Goal: Task Accomplishment & Management: Complete application form

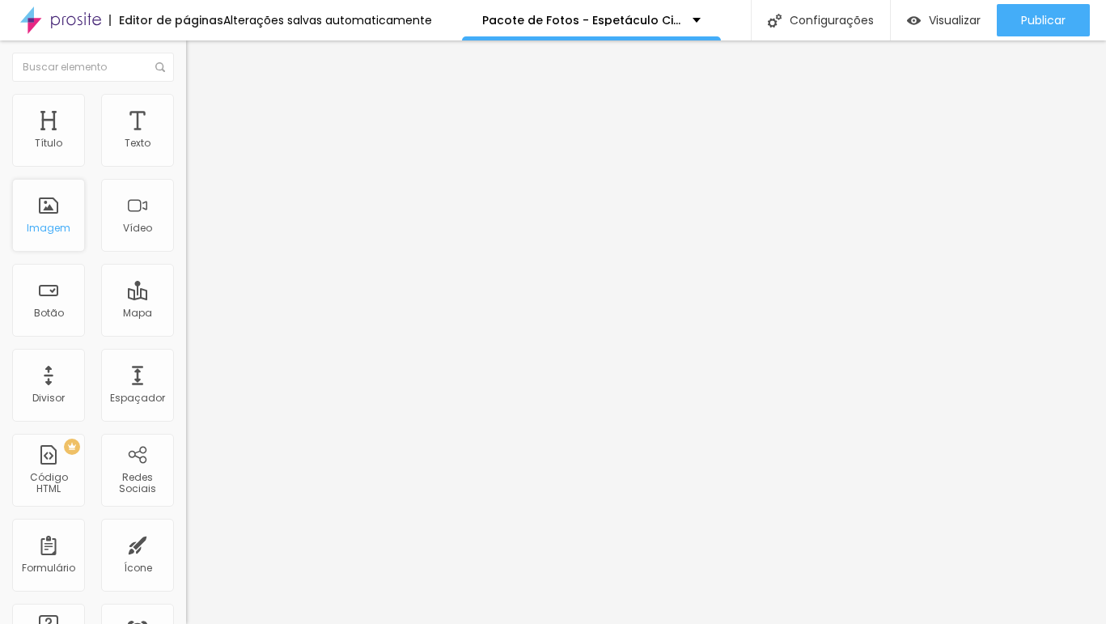
click at [44, 226] on div "Imagem" at bounding box center [49, 227] width 44 height 11
click at [286, 611] on div at bounding box center [553, 633] width 1106 height 0
click at [58, 300] on div "Botão" at bounding box center [48, 300] width 73 height 73
click at [55, 298] on div "Botão" at bounding box center [48, 300] width 73 height 73
click at [285, 611] on div at bounding box center [553, 633] width 1106 height 0
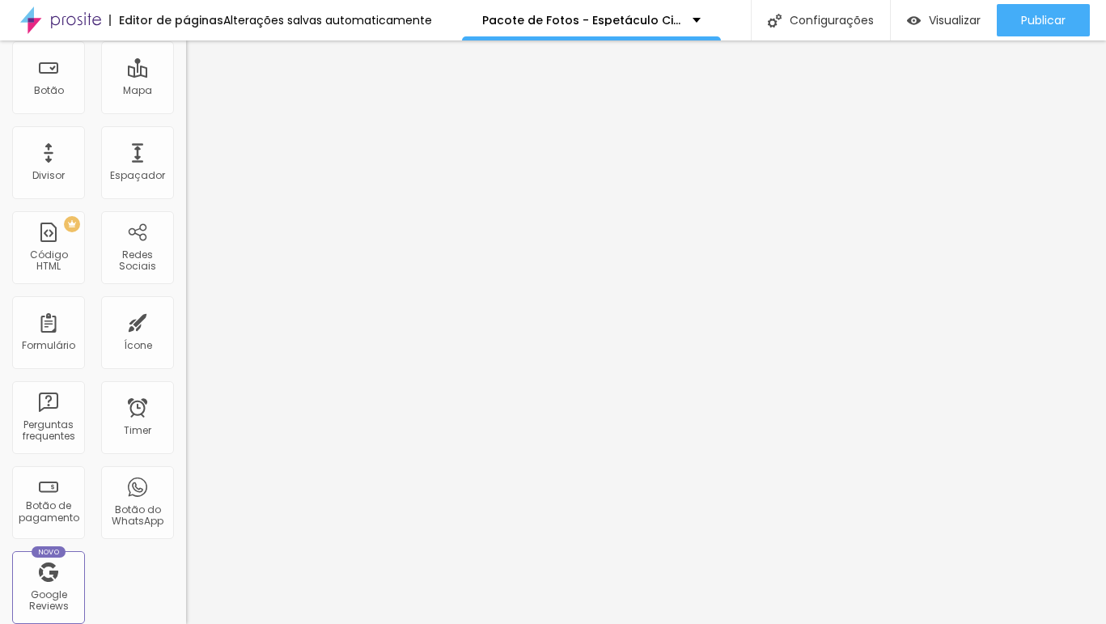
scroll to position [216, 0]
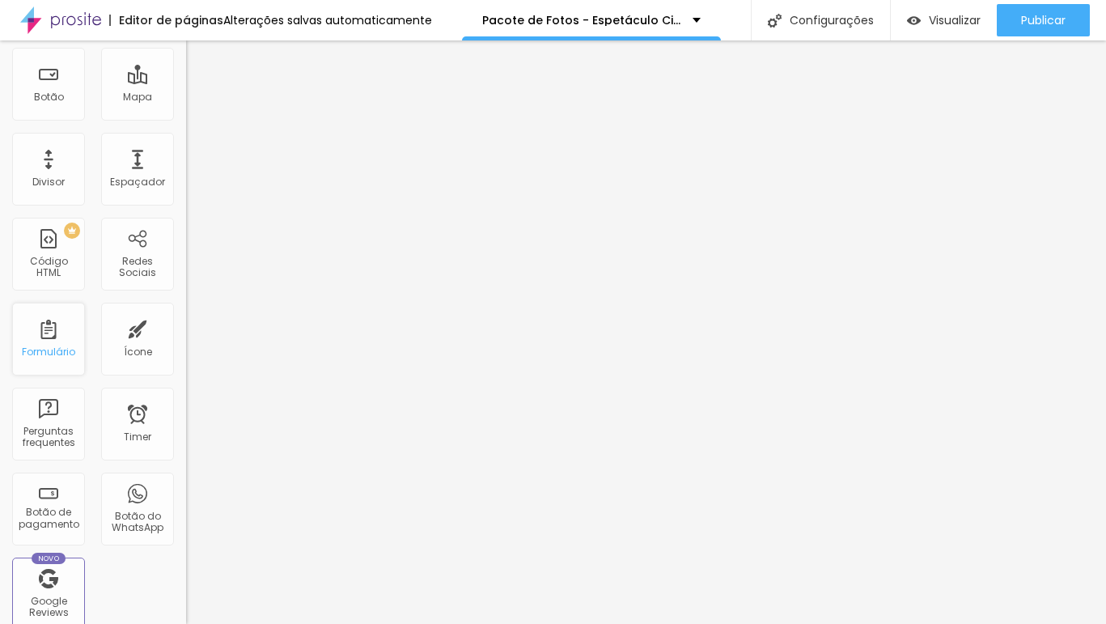
click at [49, 332] on div "Formulário" at bounding box center [48, 338] width 73 height 73
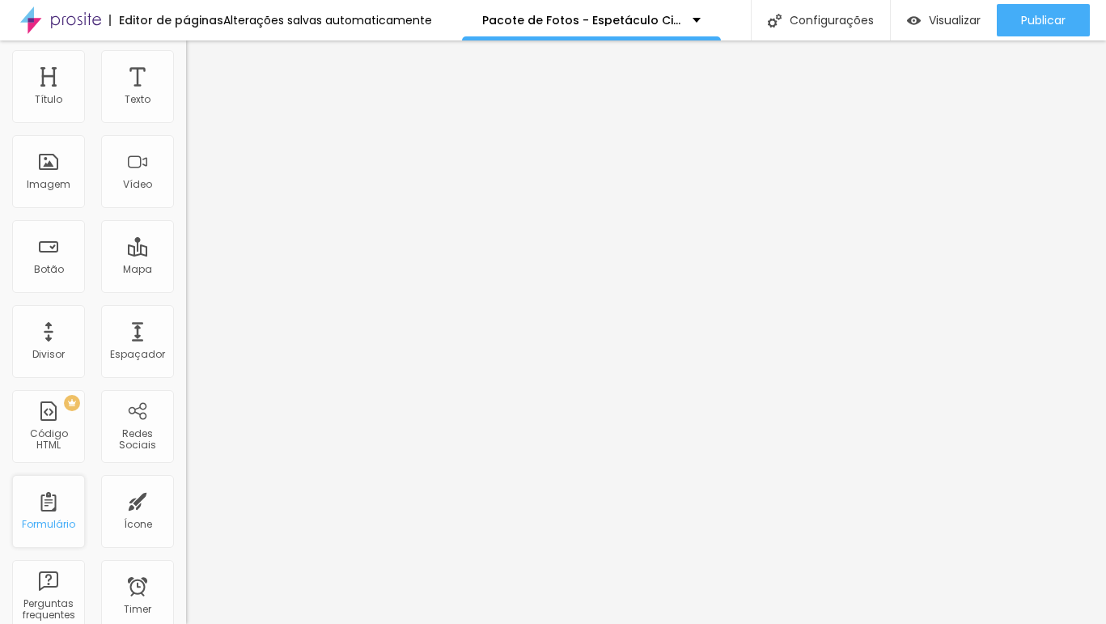
scroll to position [0, 0]
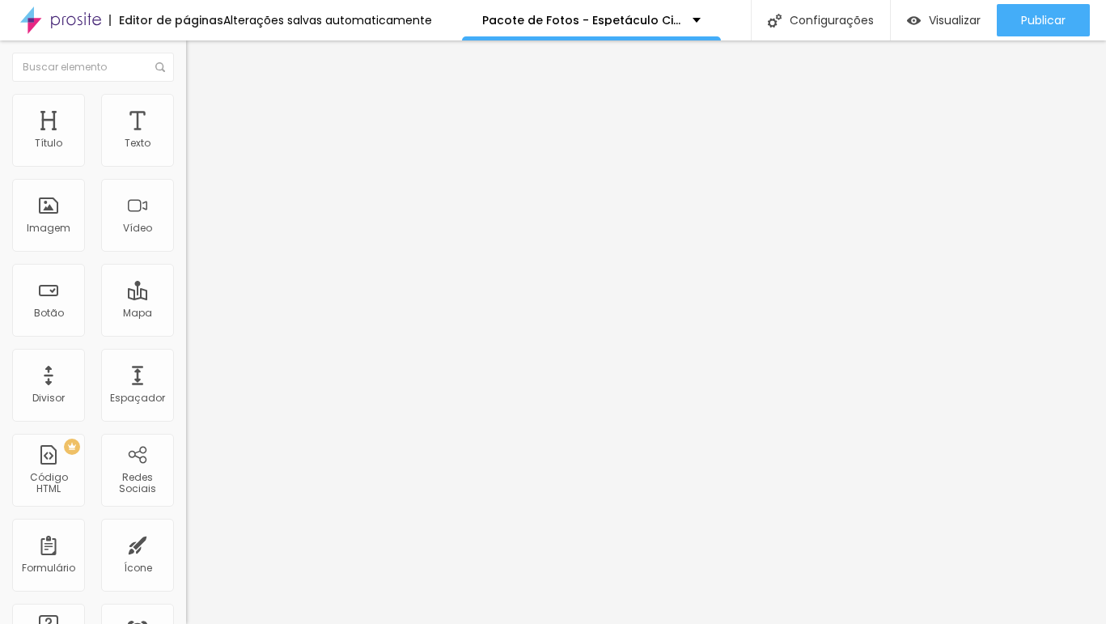
scroll to position [0, 0]
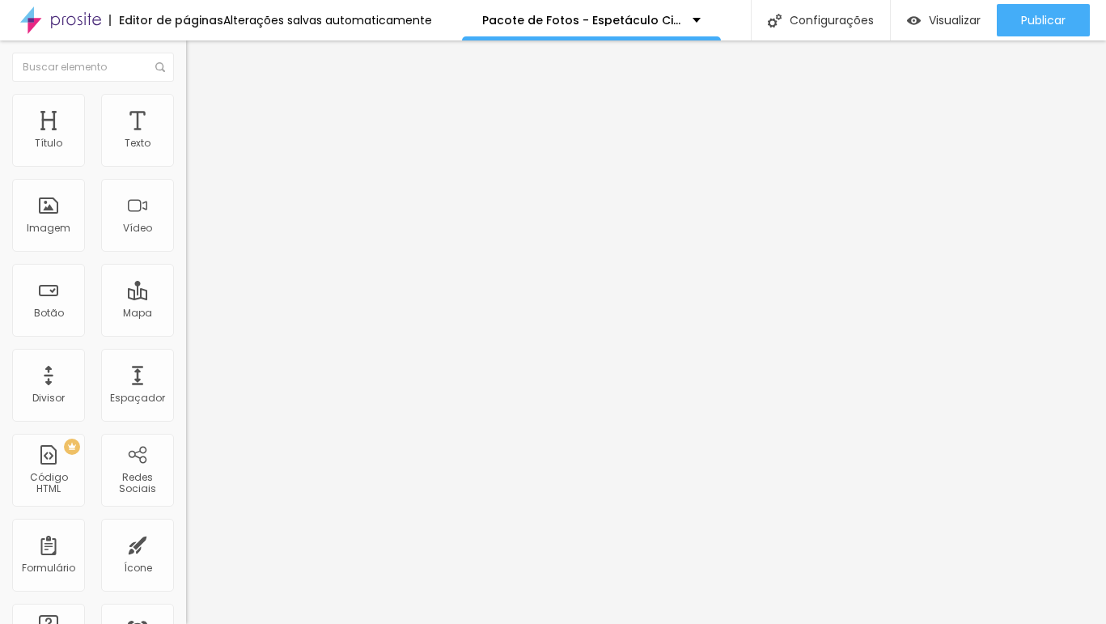
paste input "PACOTE DE FOTOS - ESPETÁCULO CINDERELLA - 2025"
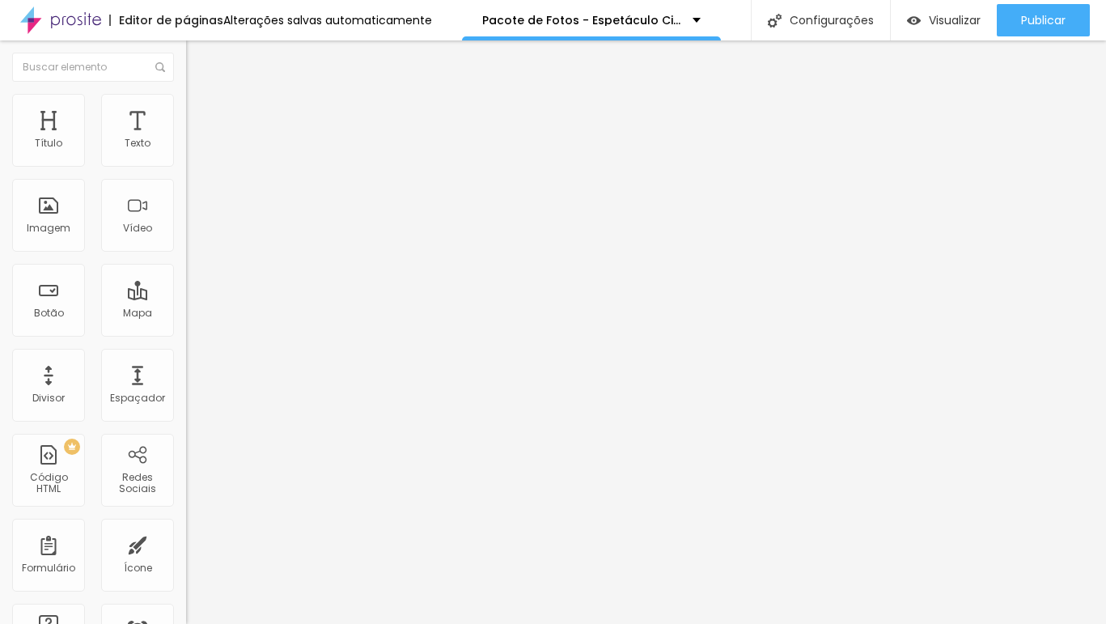
type input "PACOTE DE FOTOS - ESPETÁCULO CINDERELLA - 2025"
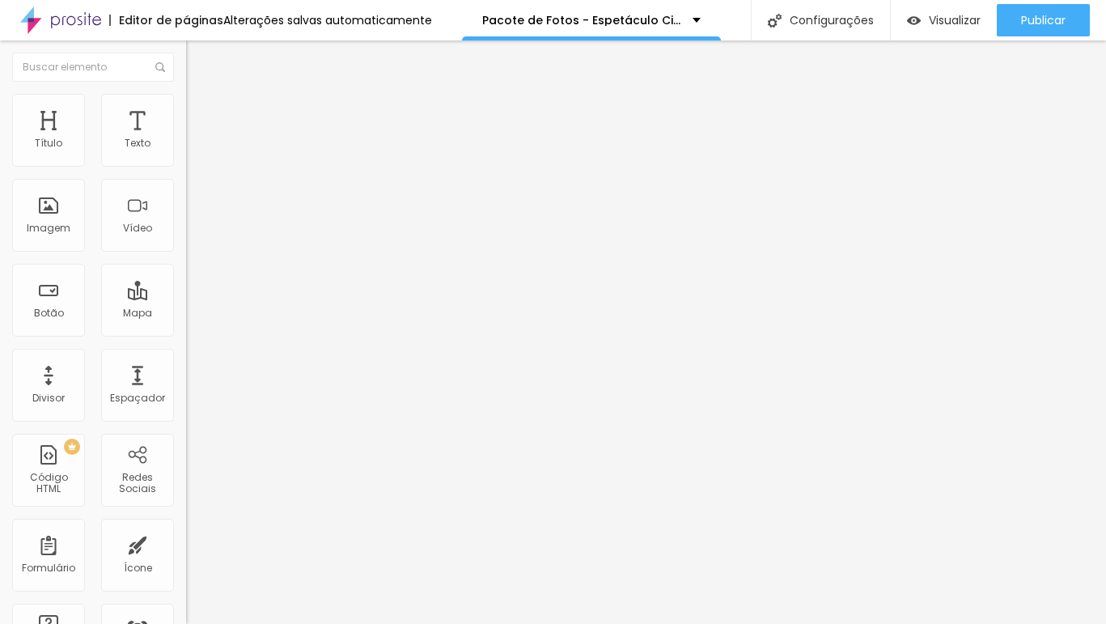
drag, startPoint x: 409, startPoint y: 417, endPoint x: 243, endPoint y: 411, distance: 166.7
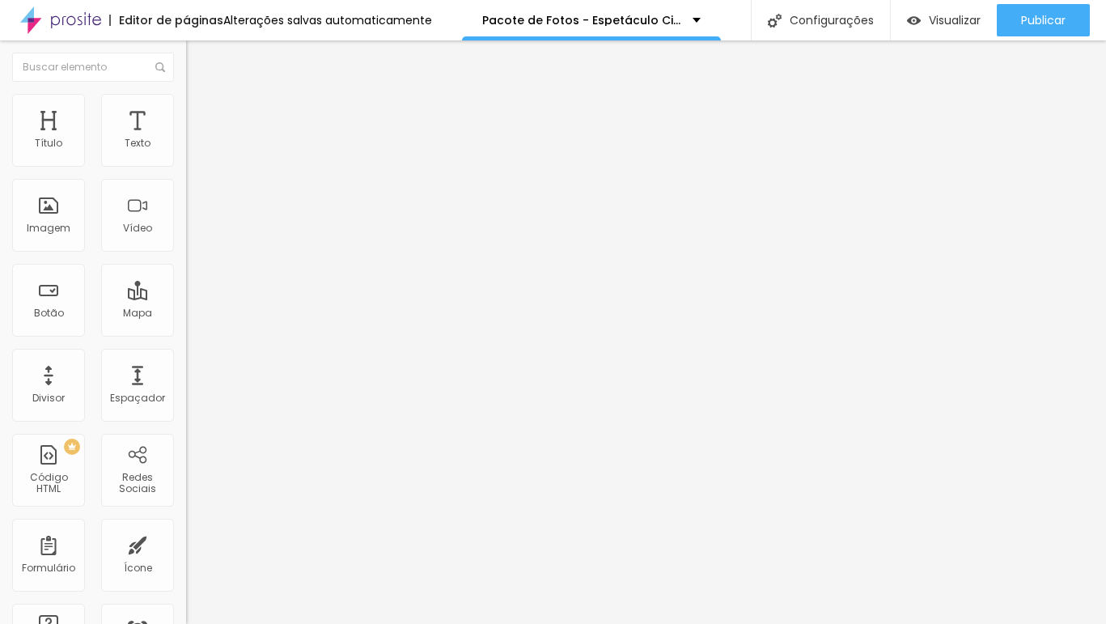
type input "Telefone:"
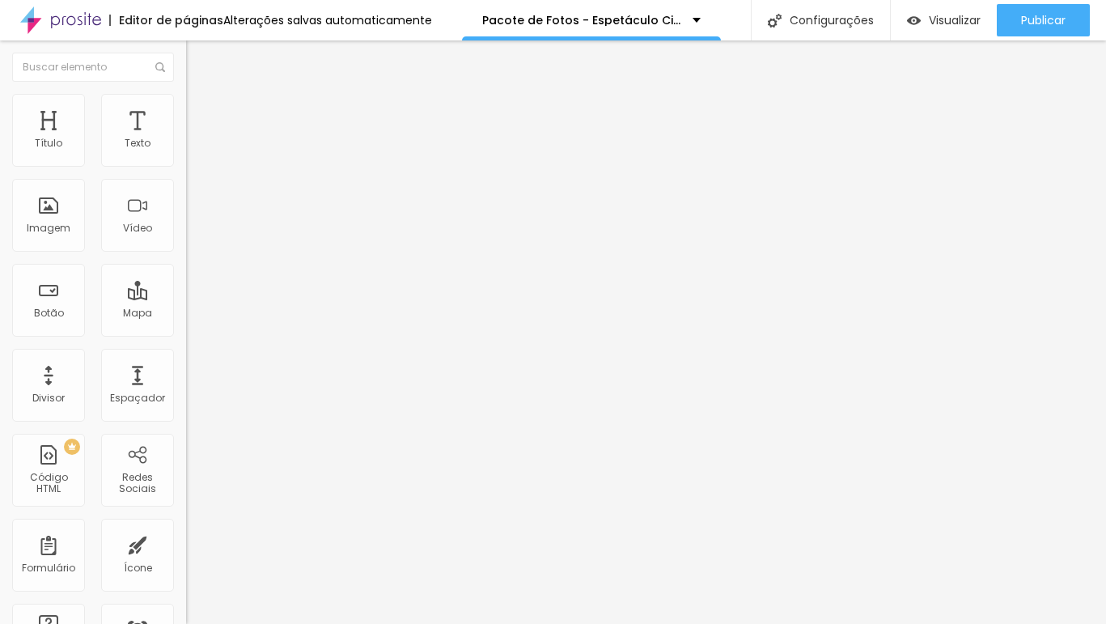
drag, startPoint x: 439, startPoint y: 326, endPoint x: 270, endPoint y: 324, distance: 169.1
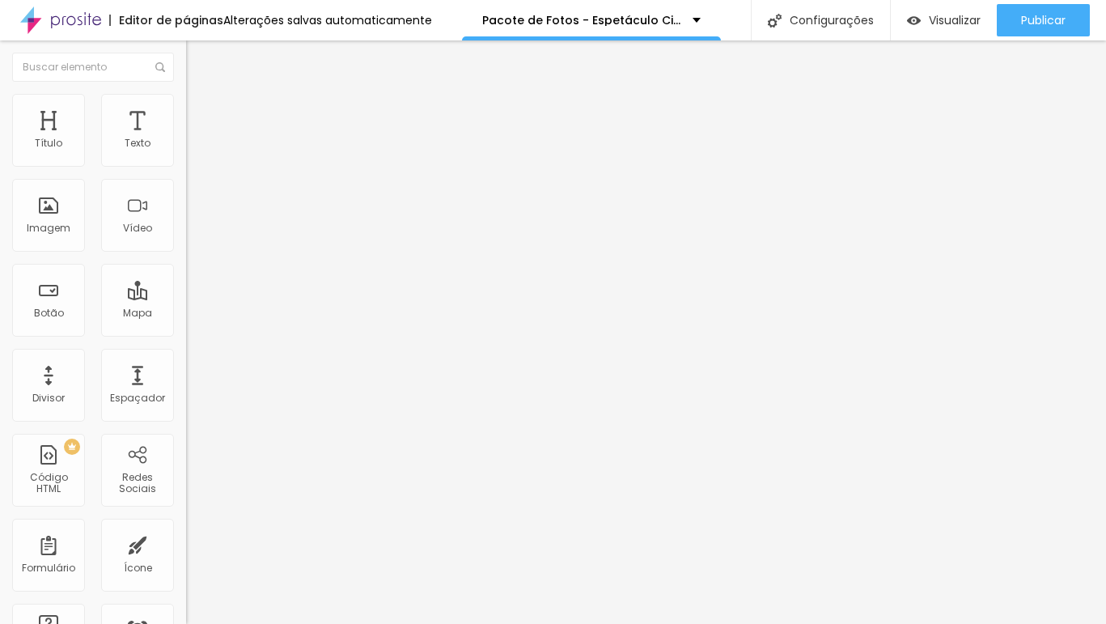
type input "Nome da [PERSON_NAME](o)"
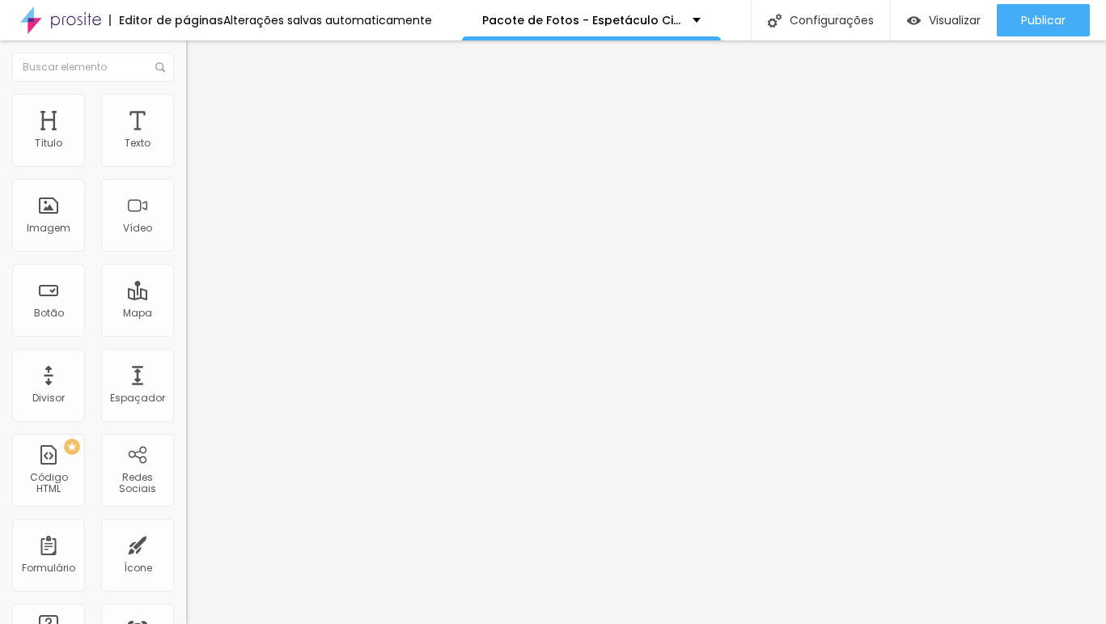
type input "Nome do Responsável:"
type input "E-mail;"
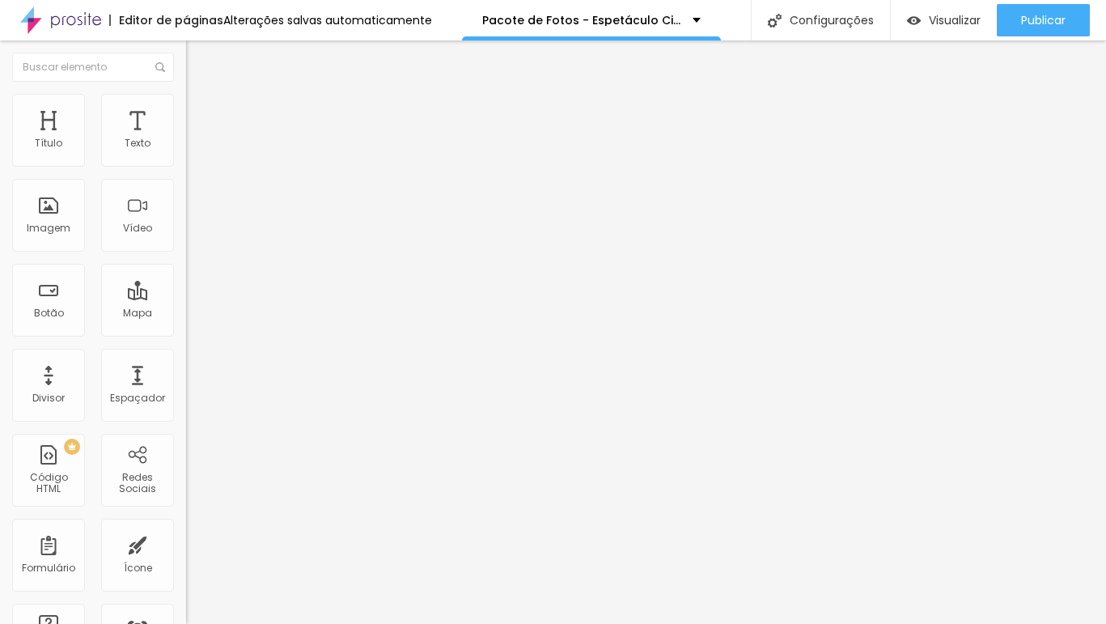
type input "Nome da Aluna(o);"
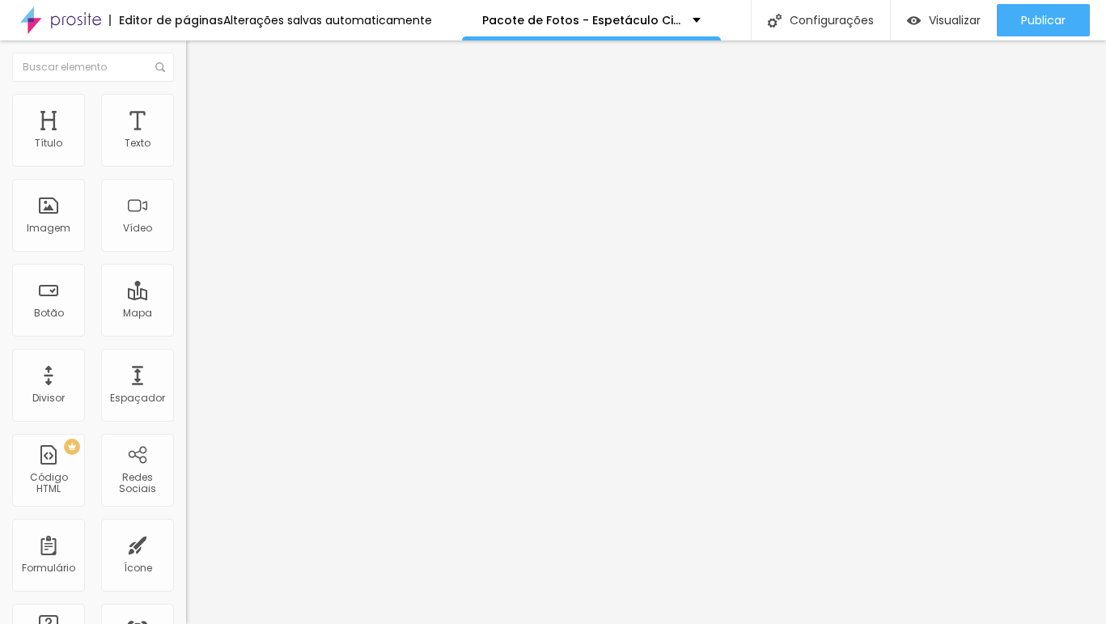
drag, startPoint x: 433, startPoint y: 381, endPoint x: 299, endPoint y: 381, distance: 133.5
type input "Unidade do Ópera Dance"
drag, startPoint x: 390, startPoint y: 459, endPoint x: 347, endPoint y: 459, distance: 42.9
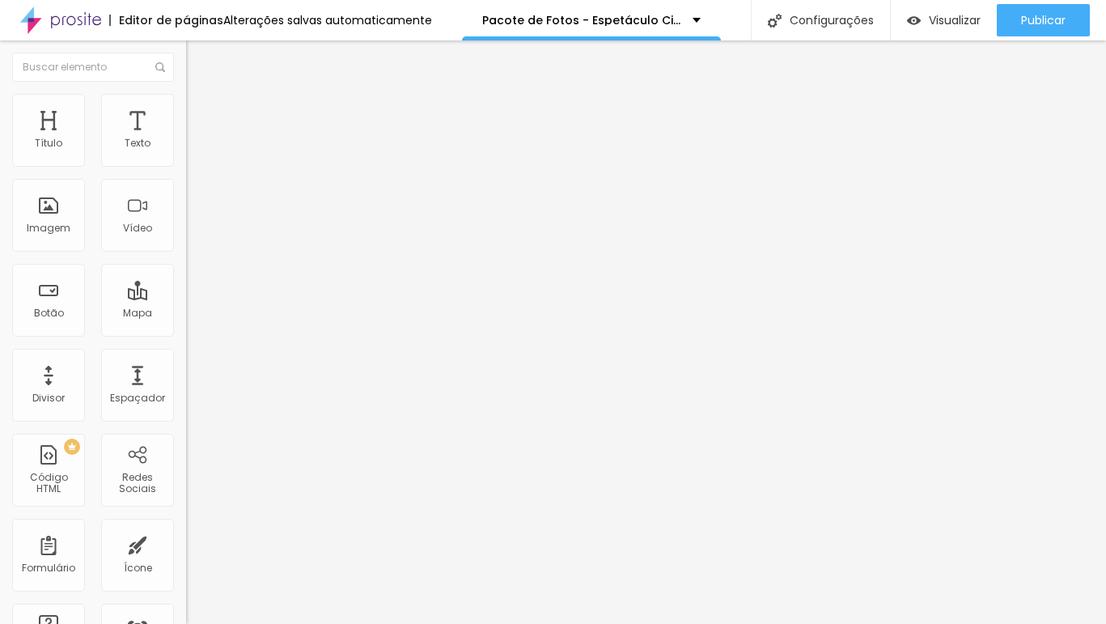
type input "Bosque da Saúde"
drag, startPoint x: 401, startPoint y: 497, endPoint x: 349, endPoint y: 497, distance: 51.8
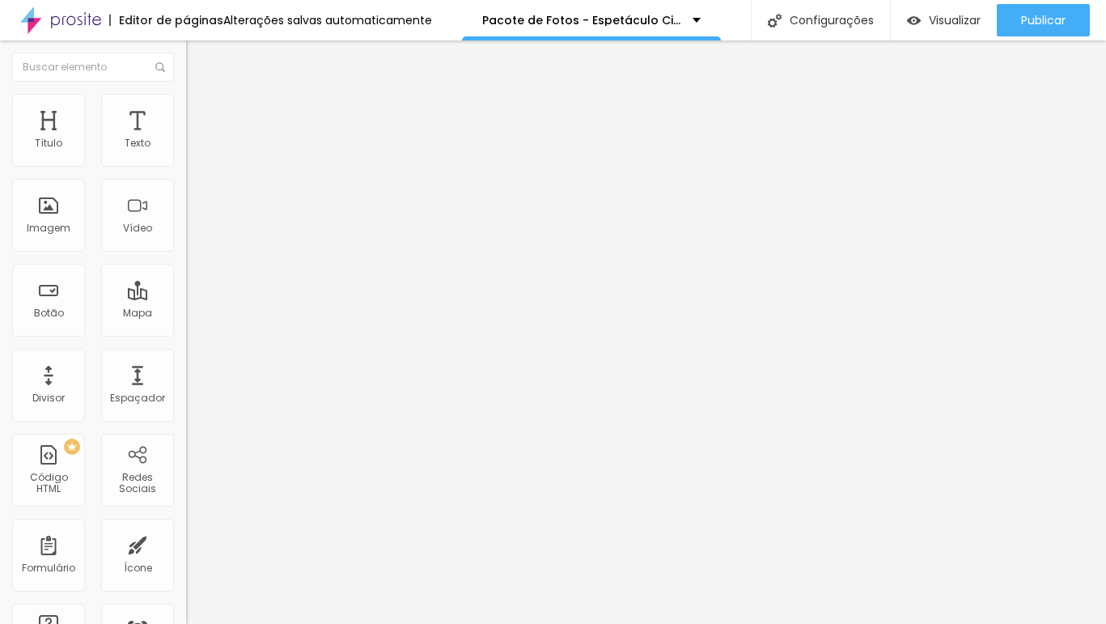
type input "[GEOGRAPHIC_DATA]"
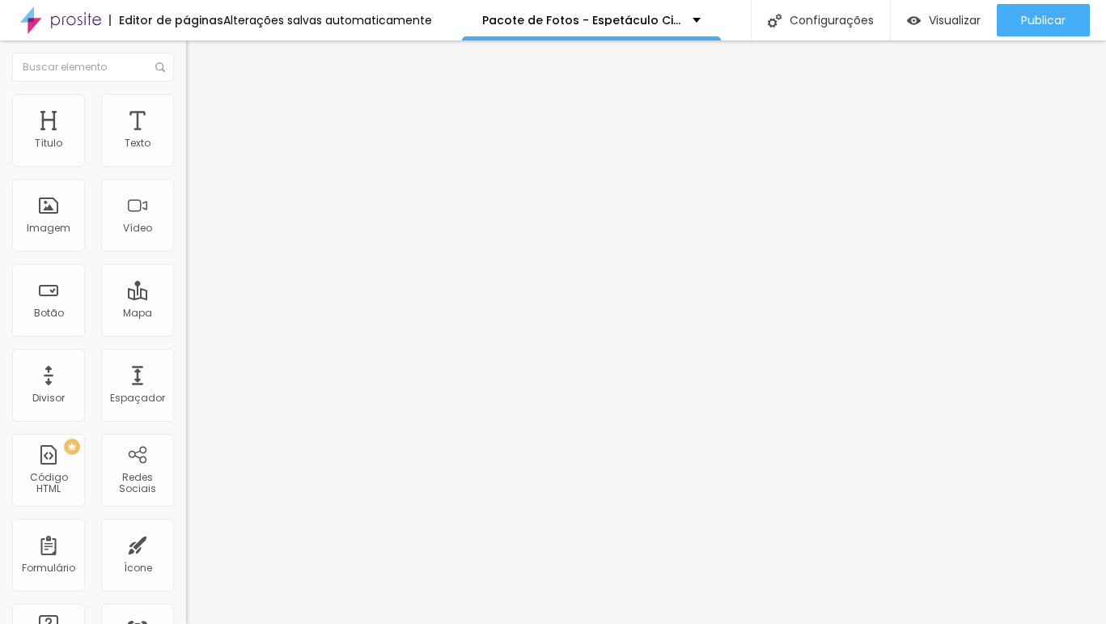
scroll to position [0, 0]
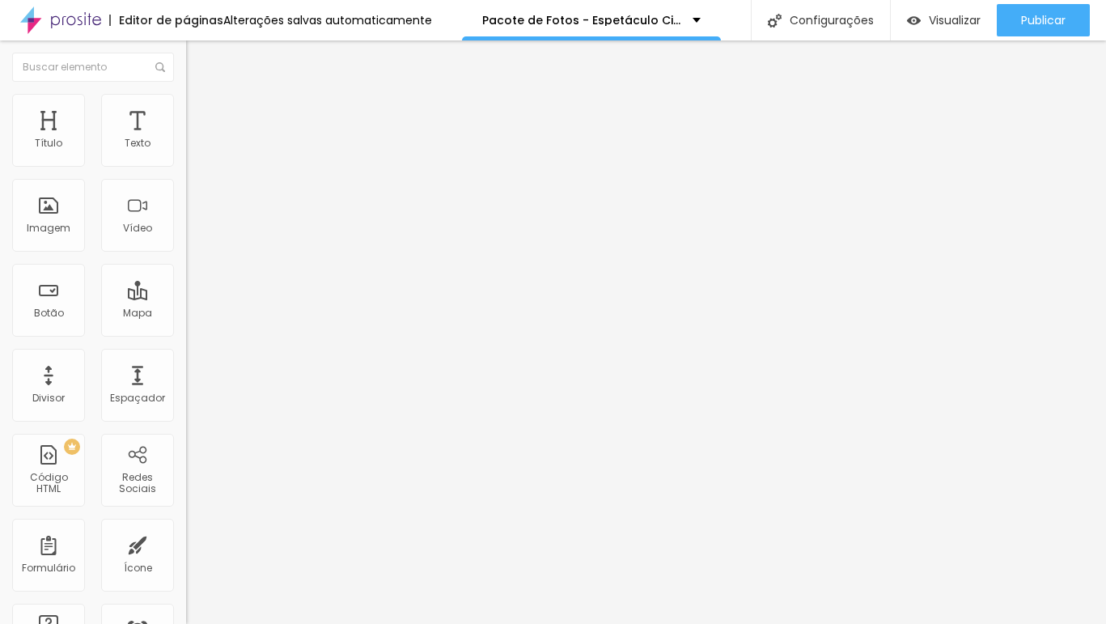
scroll to position [273, 0]
drag, startPoint x: 431, startPoint y: 329, endPoint x: 346, endPoint y: 326, distance: 85.0
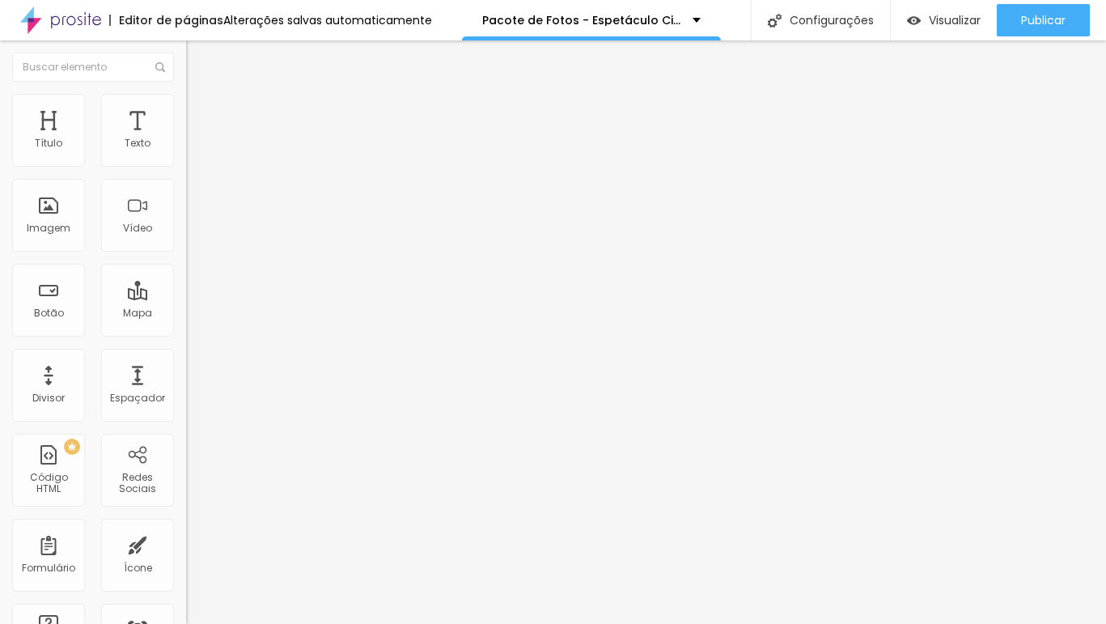
drag, startPoint x: 404, startPoint y: 455, endPoint x: 345, endPoint y: 455, distance: 58.2
paste input "Bosque da Saúde"
type input "Bosque da Saúde"
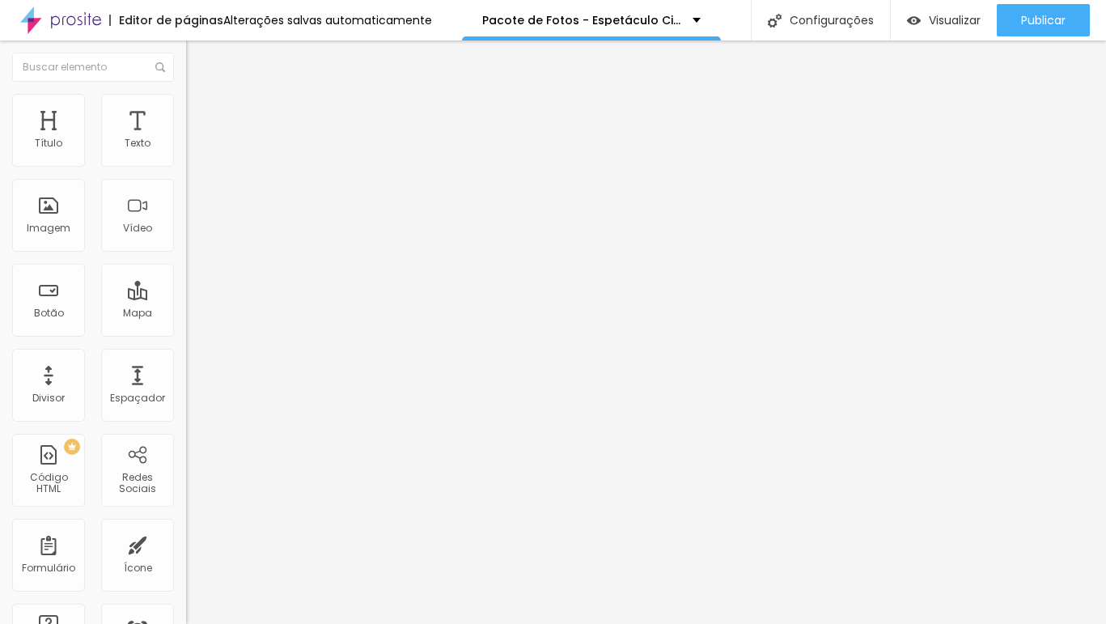
drag, startPoint x: 469, startPoint y: 246, endPoint x: 298, endPoint y: 245, distance: 171.5
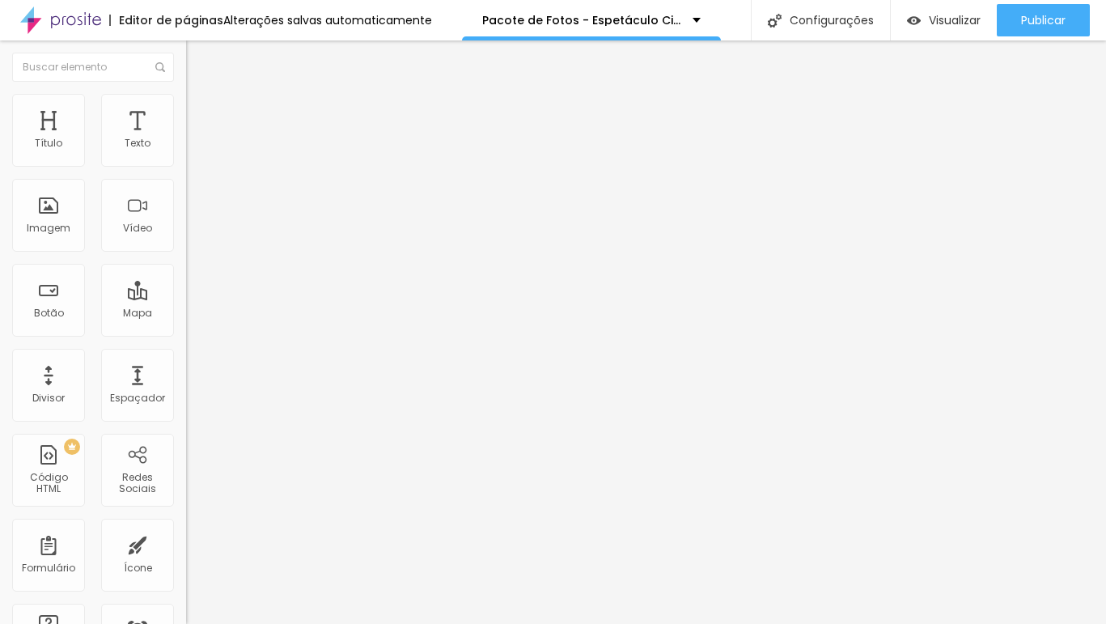
drag, startPoint x: 405, startPoint y: 379, endPoint x: 249, endPoint y: 373, distance: 156.2
paste input "Unidade do Ópera Dance"
type input "Unidade do Ópera Dance"
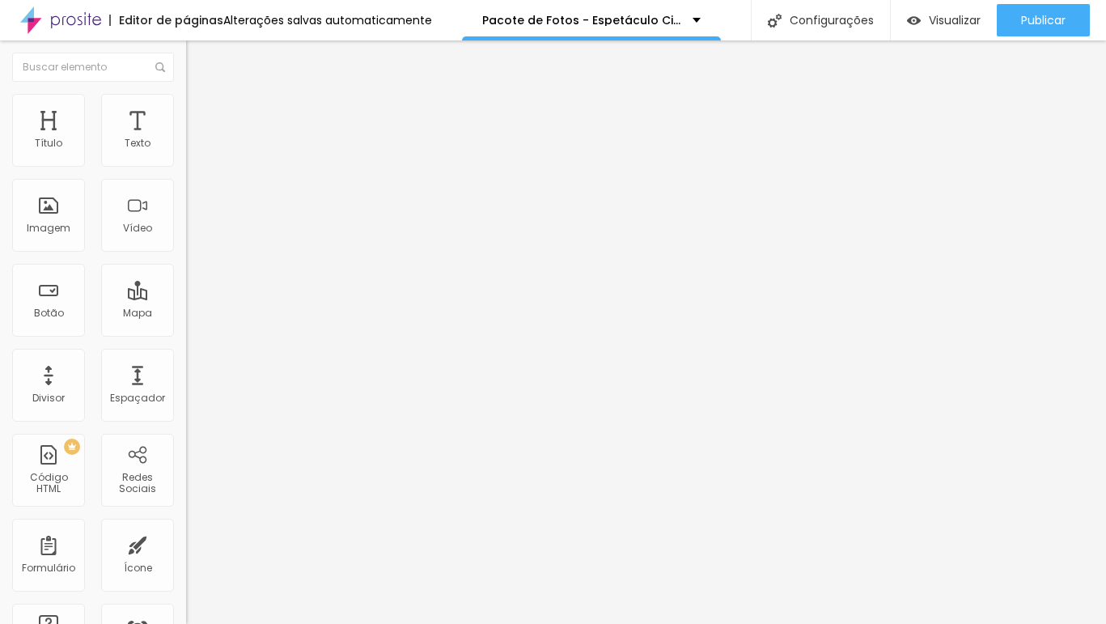
drag, startPoint x: 388, startPoint y: 366, endPoint x: 347, endPoint y: 366, distance: 41.3
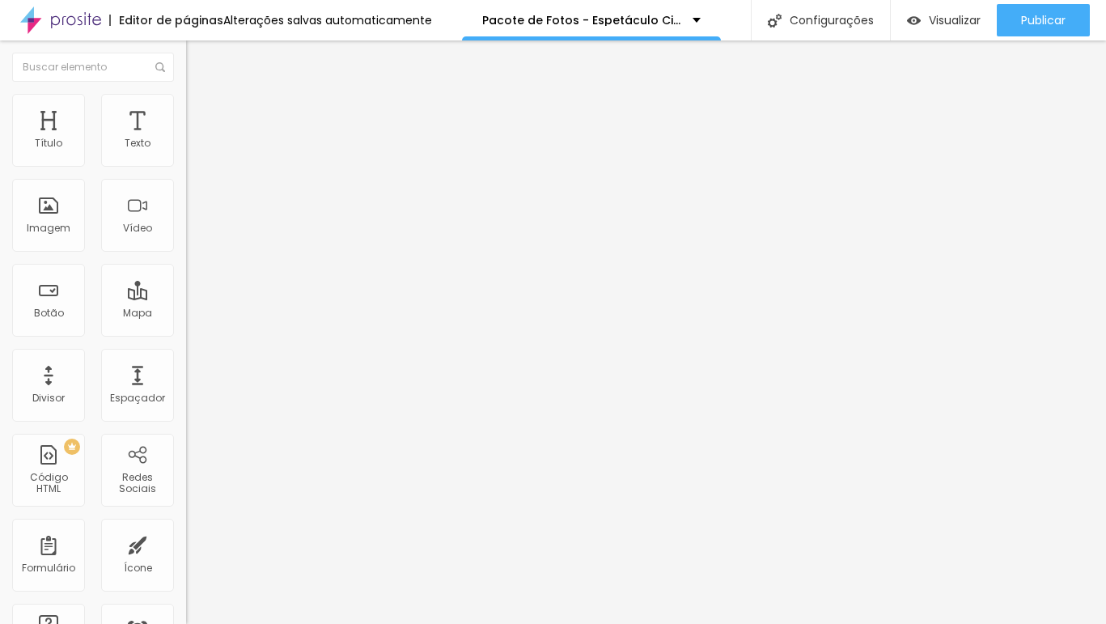
drag, startPoint x: 405, startPoint y: 336, endPoint x: 332, endPoint y: 331, distance: 73.8
paste input "[GEOGRAPHIC_DATA]"
type input "[GEOGRAPHIC_DATA]"
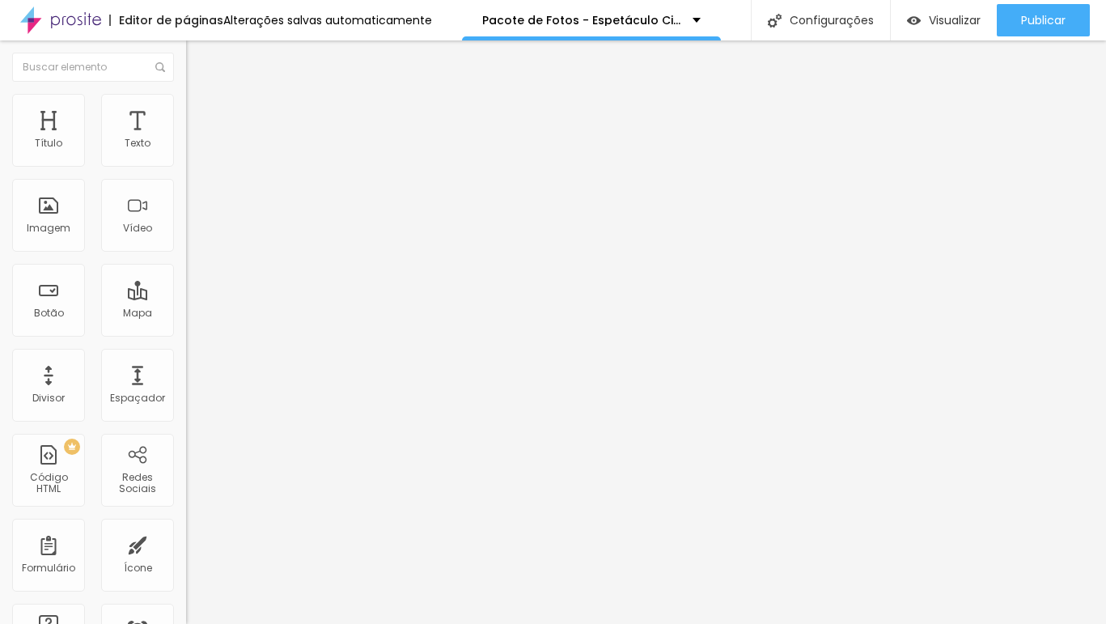
click at [197, 172] on div "PACOTE DE FOTOS - ESPETÁCULO CINDERELLA - 2025" at bounding box center [279, 157] width 165 height 29
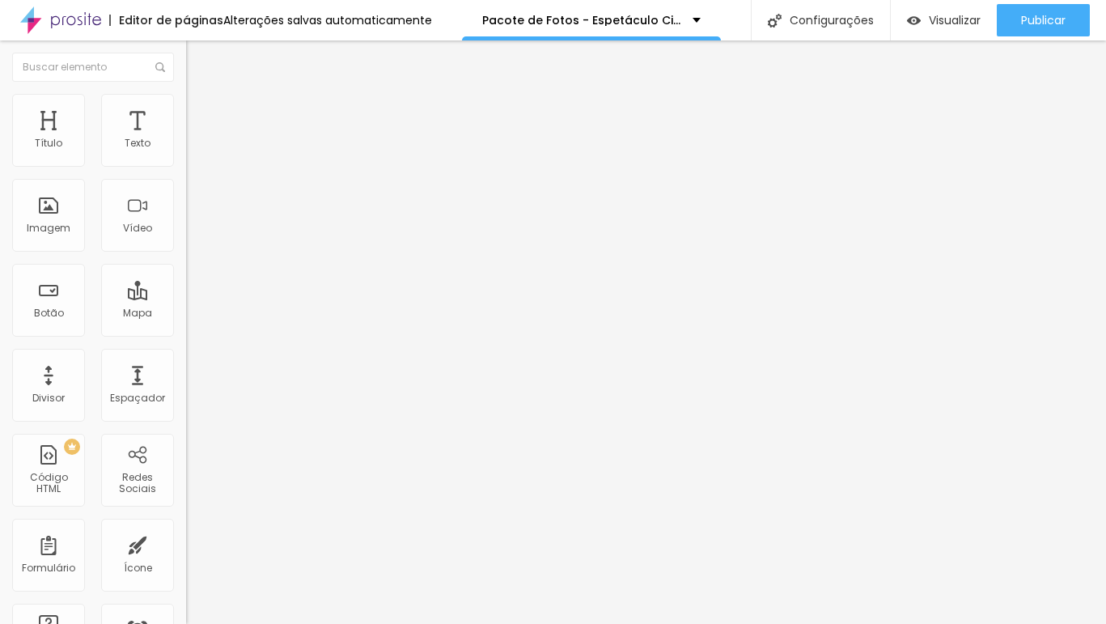
click at [186, 223] on div "Editar Formulário Conteúdo Estilo Avançado Formulário PACOTE DE FOTOS - ESPETÁC…" at bounding box center [279, 331] width 186 height 583
click at [186, 163] on img at bounding box center [191, 168] width 10 height 10
click at [201, 110] on span "Estilo" at bounding box center [213, 105] width 25 height 14
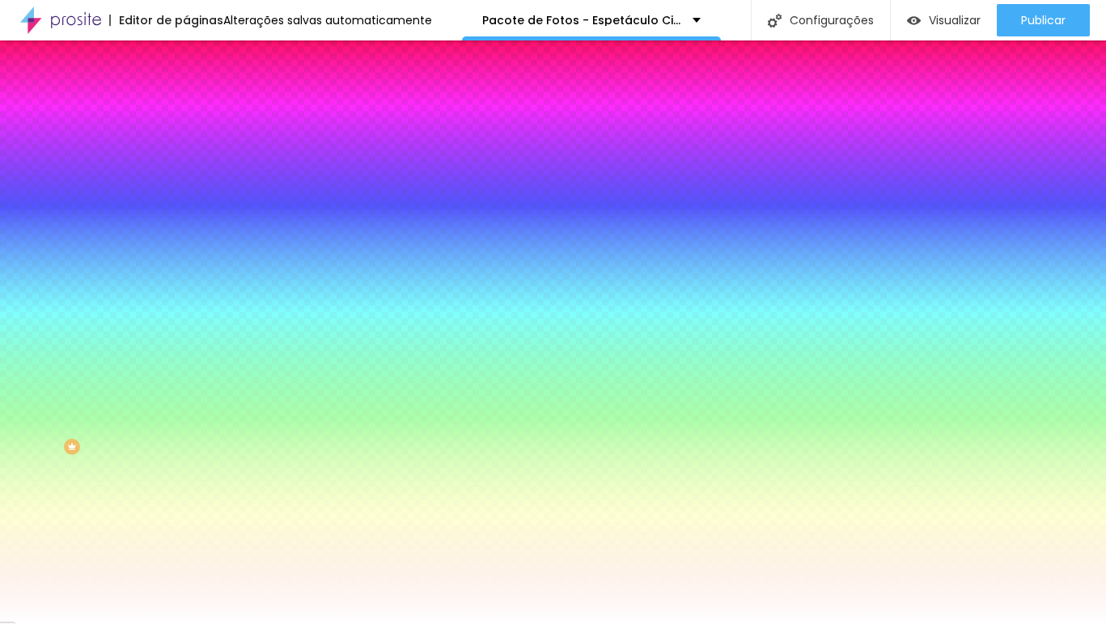
click at [198, 59] on img "button" at bounding box center [204, 59] width 13 height 13
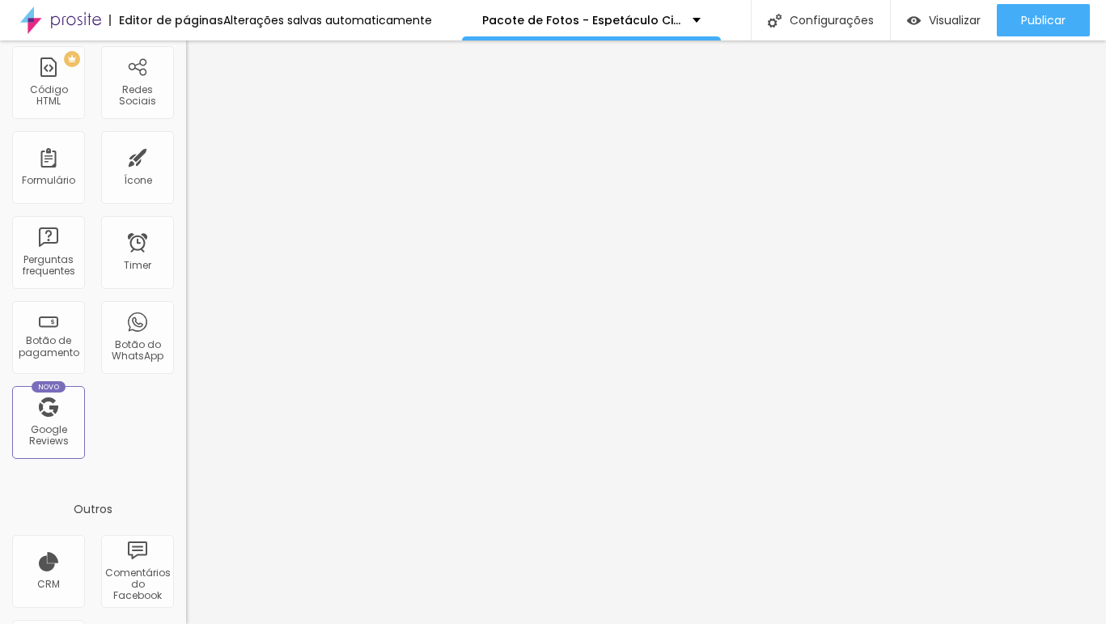
scroll to position [362, 0]
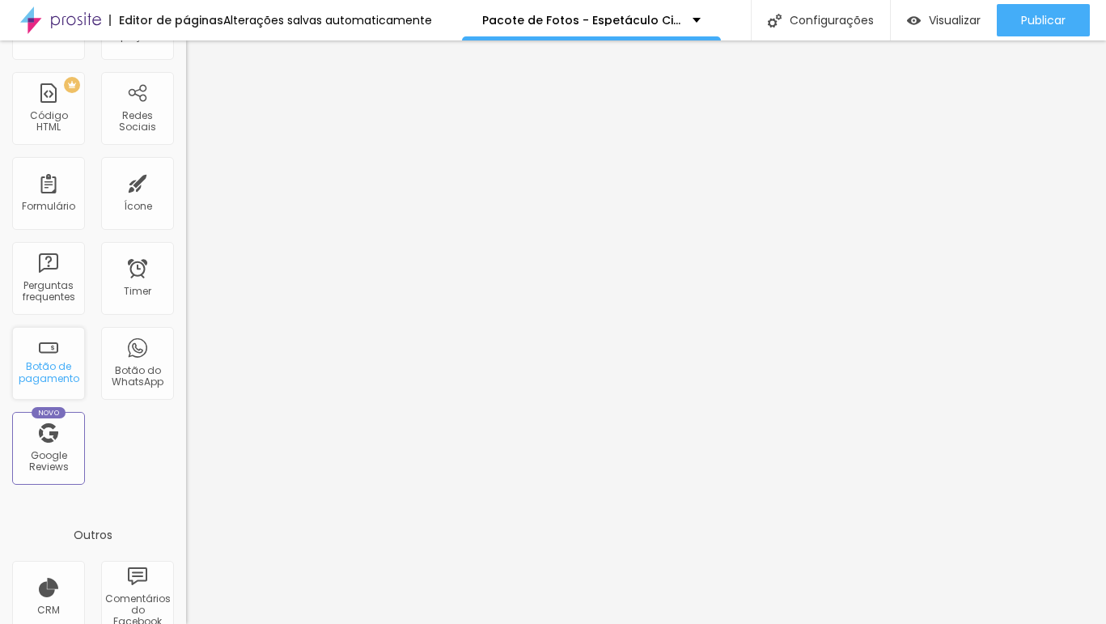
click at [61, 361] on div "Botão de pagamento" at bounding box center [48, 372] width 64 height 23
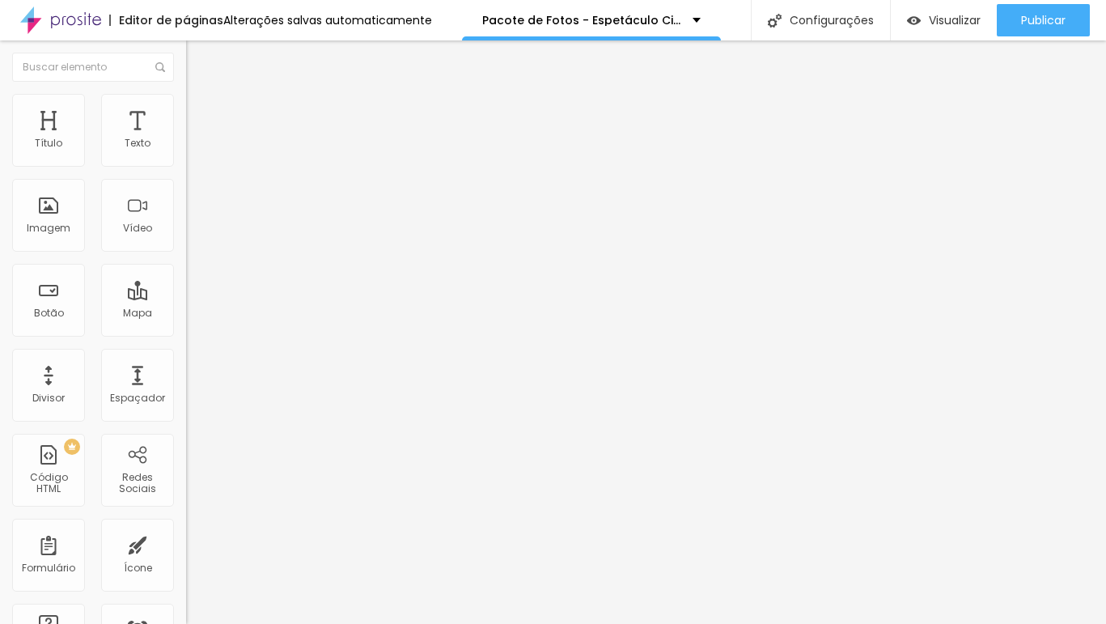
click at [186, 139] on span "Trocar imagem" at bounding box center [230, 132] width 88 height 14
click at [274, 136] on img at bounding box center [279, 131] width 10 height 10
click at [186, 332] on input "https://" at bounding box center [283, 323] width 194 height 16
drag, startPoint x: 82, startPoint y: 436, endPoint x: -32, endPoint y: 434, distance: 114.9
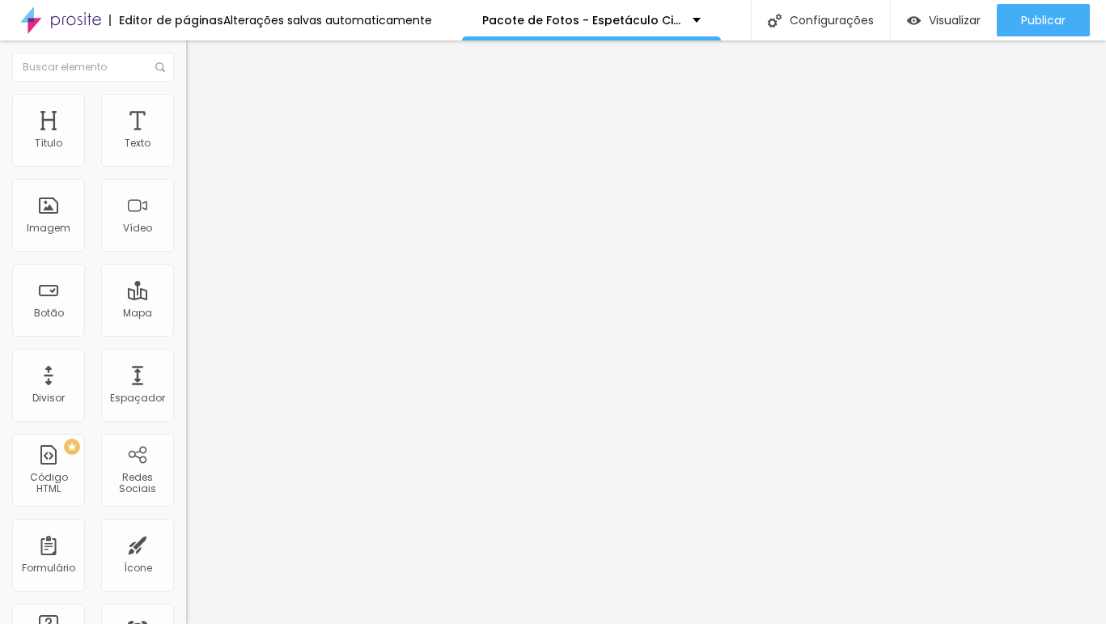
click at [0, 434] on html "Editor de páginas Alterações salvas automaticamente Pacote de Fotos - Espetácul…" at bounding box center [553, 312] width 1106 height 624
paste input "[DOMAIN_NAME][URL]"
type input "[URL][DOMAIN_NAME]"
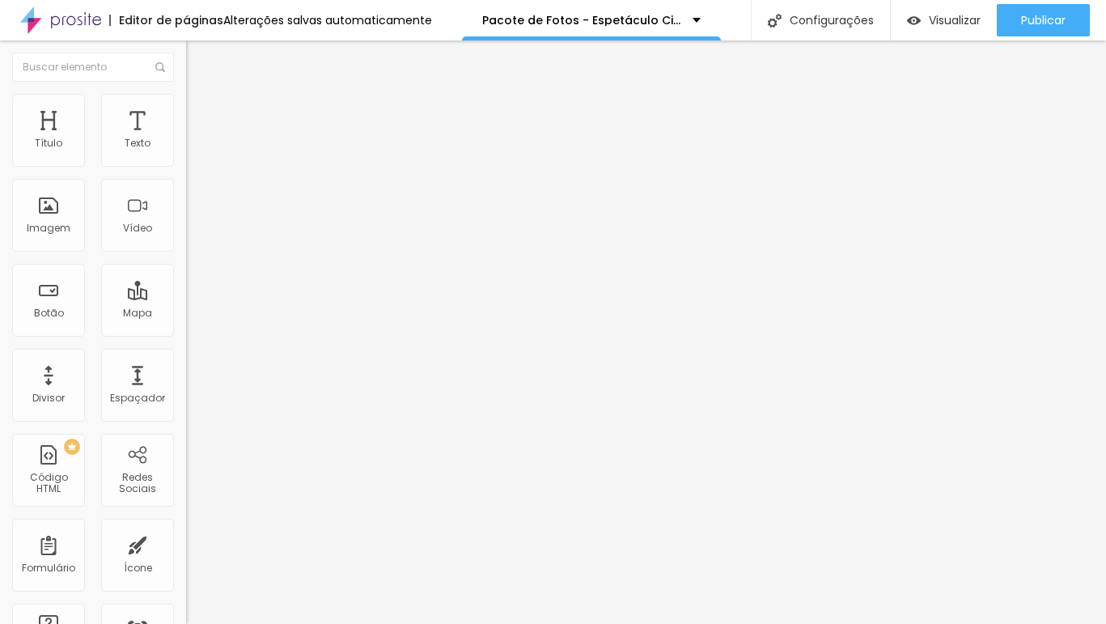
click at [186, 370] on div "Trocar imagem Descrição da imagem (Alt) Alinhamento Proporção Original Cinema 1…" at bounding box center [279, 247] width 186 height 243
click at [186, 137] on div "Trocar imagem" at bounding box center [279, 131] width 186 height 11
